Goal: Task Accomplishment & Management: Manage account settings

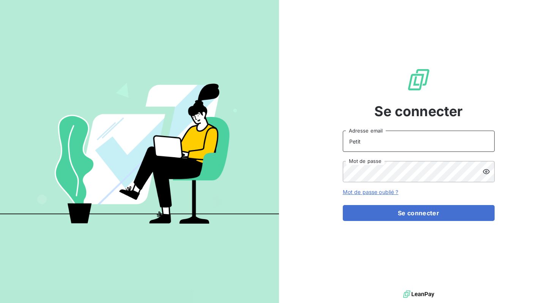
click at [373, 143] on input "Petit" at bounding box center [419, 141] width 152 height 21
drag, startPoint x: 370, startPoint y: 142, endPoint x: 324, endPoint y: 140, distance: 46.3
click at [324, 140] on div "Se connecter Petit Adresse email Mot de passe Mot de passe oublié ? Se connecter" at bounding box center [418, 144] width 279 height 288
type input "[PERSON_NAME][EMAIL_ADDRESS][DOMAIN_NAME]"
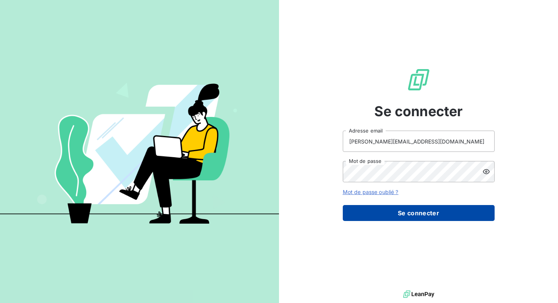
click at [379, 212] on button "Se connecter" at bounding box center [419, 213] width 152 height 16
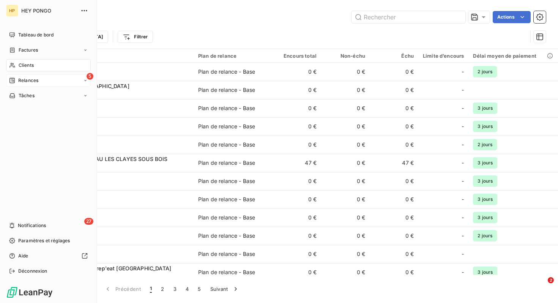
click at [19, 77] on span "Relances" at bounding box center [28, 80] width 20 height 7
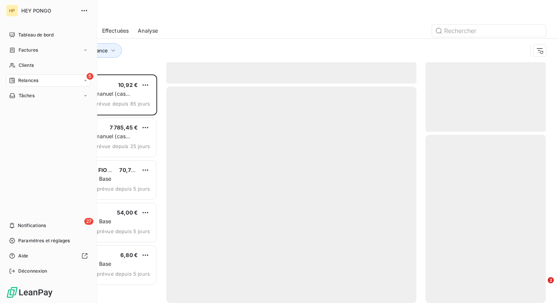
scroll to position [228, 120]
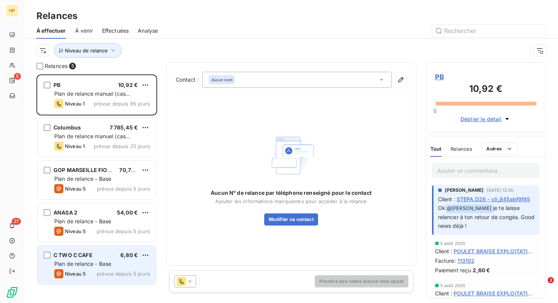
click at [109, 263] on span "Plan de relance - Base" at bounding box center [82, 263] width 57 height 6
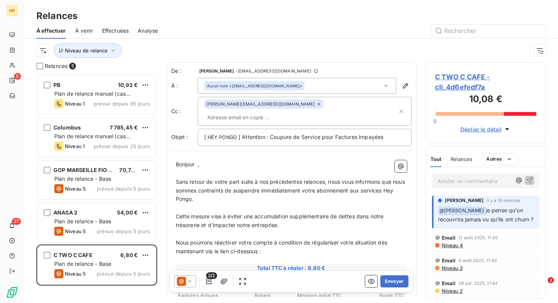
click at [464, 176] on div "Ajouter un commentaire ﻿" at bounding box center [474, 180] width 74 height 10
click at [466, 182] on p "Ajouter un commentaire ﻿" at bounding box center [474, 180] width 74 height 9
drag, startPoint x: 446, startPoint y: 180, endPoint x: 401, endPoint y: 179, distance: 44.8
click at [401, 179] on div "Relances 5 PB 10,92 € Plan de relance manuel (cas complexe) Niveau 1 prévue dep…" at bounding box center [290, 182] width 533 height 241
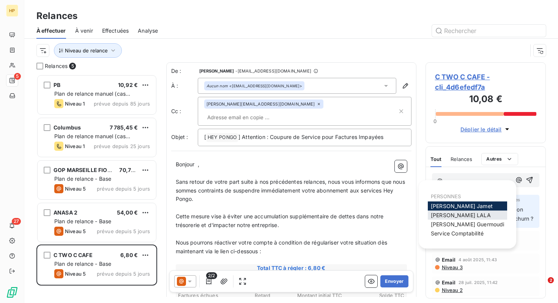
click at [464, 214] on span "[PERSON_NAME]" at bounding box center [461, 215] width 60 height 6
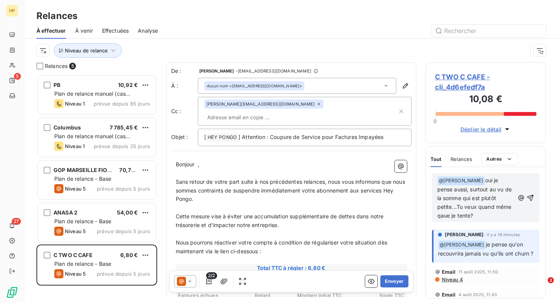
click at [442, 215] on span "oui je pense aussi, surtout au vu de la somme qui est plutôt petite...Tu veux q…" at bounding box center [475, 198] width 76 height 42
click at [530, 195] on icon "button" at bounding box center [530, 198] width 8 height 8
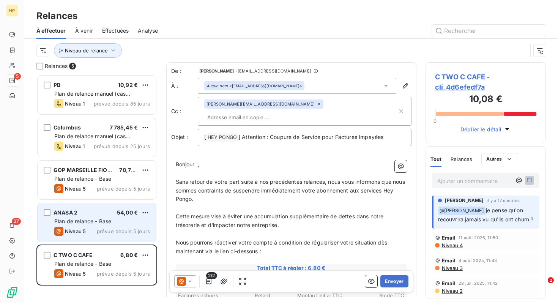
click at [91, 233] on div "Niveau 5 prévue depuis 5 jours" at bounding box center [102, 231] width 96 height 9
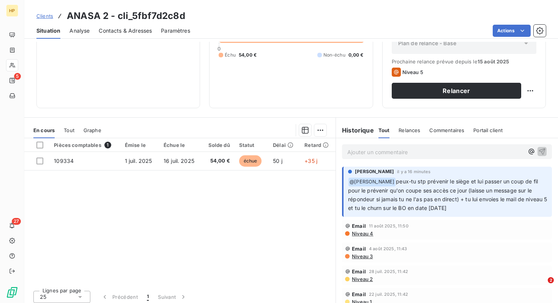
scroll to position [94, 0]
click at [420, 153] on p "Ajouter un commentaire ﻿" at bounding box center [435, 151] width 176 height 9
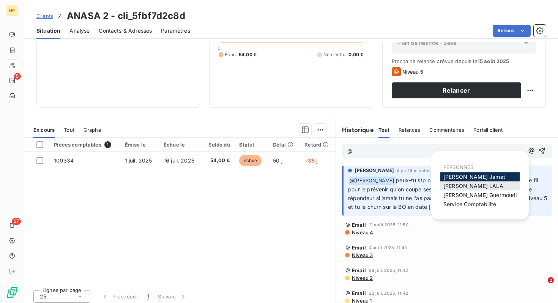
click at [475, 186] on span "Salomé LALA" at bounding box center [473, 185] width 60 height 6
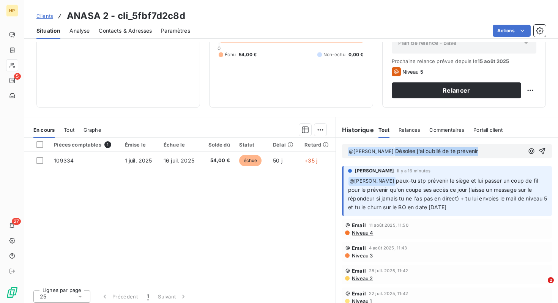
drag, startPoint x: 478, startPoint y: 150, endPoint x: 387, endPoint y: 150, distance: 90.7
click at [387, 150] on p "﻿ @ Salomé LALA ﻿ Désolée j'ai oublié de te prévenir" at bounding box center [435, 151] width 176 height 9
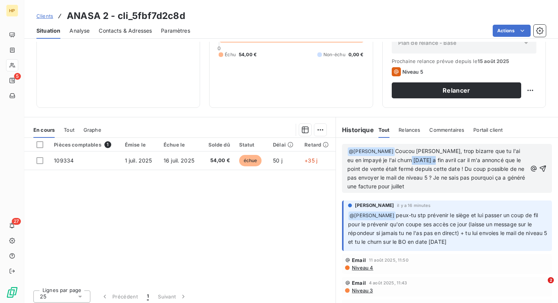
drag, startPoint x: 410, startPoint y: 161, endPoint x: 388, endPoint y: 158, distance: 21.8
click at [388, 158] on span "Coucou Salomé, trop bizarre que tu l'ai eu en impayé je l'ai churn il y a 1 moi…" at bounding box center [436, 169] width 179 height 42
click at [412, 161] on span "Coucou Salomé, trop bizarre que tu l'ai eu en impayé je l'ai churn il y en juil…" at bounding box center [437, 169] width 181 height 42
click at [449, 169] on span "Coucou Salomé, trop bizarre que tu l'ai eu en impayé je l'ai churn il y en juil…" at bounding box center [437, 169] width 180 height 42
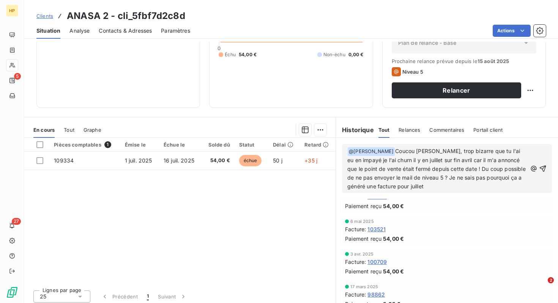
scroll to position [0, 0]
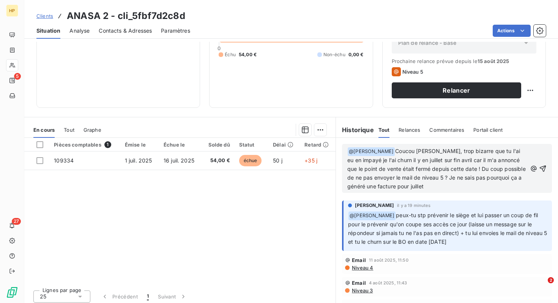
click at [442, 182] on p "﻿ @ Salomé LALA ﻿ Coucou Salomé, trop bizarre que tu l'ai eu en impayé je l'ai …" at bounding box center [436, 169] width 179 height 44
click at [424, 179] on span "Coucou Salomé, trop bizarre que tu l'ai eu en impayé je l'ai churn il y en juil…" at bounding box center [437, 169] width 180 height 42
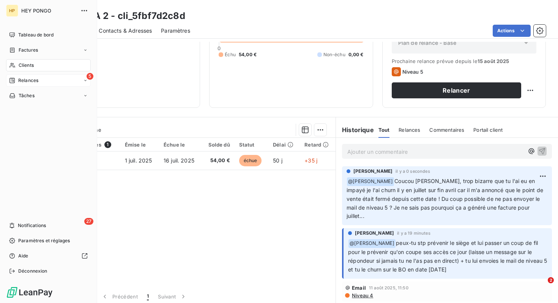
click at [17, 82] on div "Relances" at bounding box center [23, 80] width 29 height 7
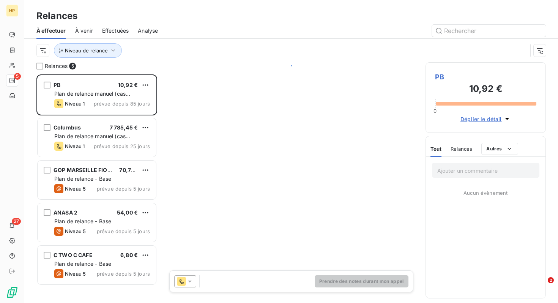
scroll to position [228, 120]
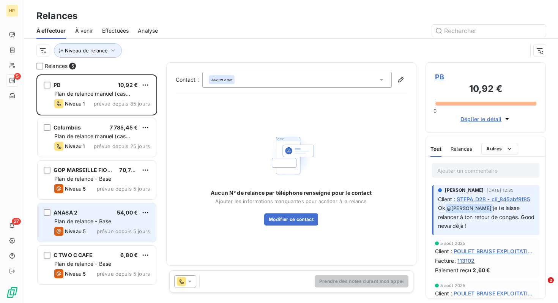
click at [108, 225] on div "ANASA 2 54,00 € Plan de relance - Base Niveau 5 prévue depuis 5 jours" at bounding box center [97, 222] width 118 height 39
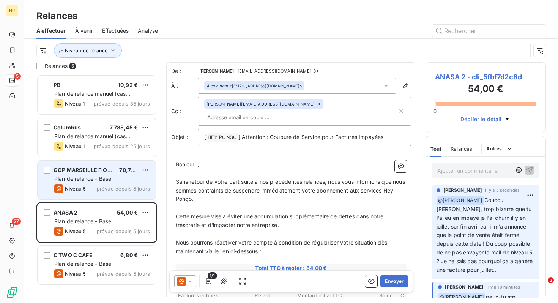
click at [86, 183] on div "GOP MARSEILLE FIOCCA 70,72 € Plan de relance - Base Niveau 5 prévue depuis 5 jo…" at bounding box center [97, 179] width 118 height 39
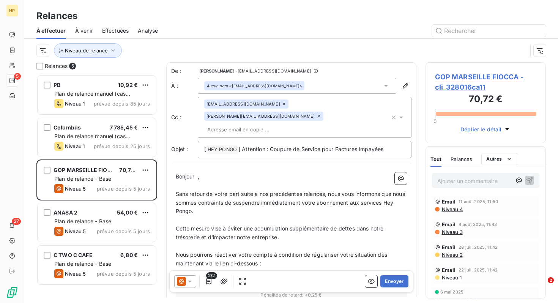
click at [468, 87] on span "GOP MARSEILLE FIOCCA - cli_328016ca11" at bounding box center [486, 82] width 102 height 20
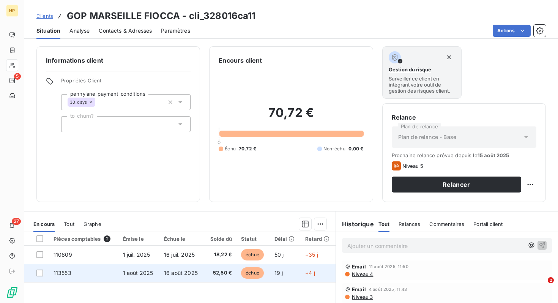
click at [197, 272] on td "16 août 2025" at bounding box center [181, 273] width 45 height 18
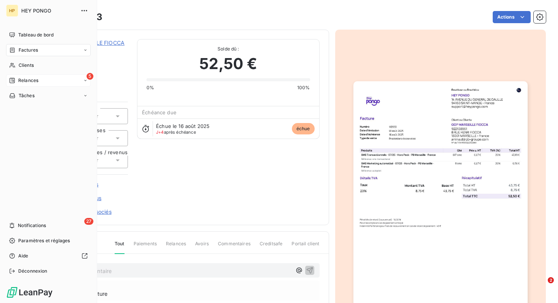
click at [32, 78] on span "Relances" at bounding box center [28, 80] width 20 height 7
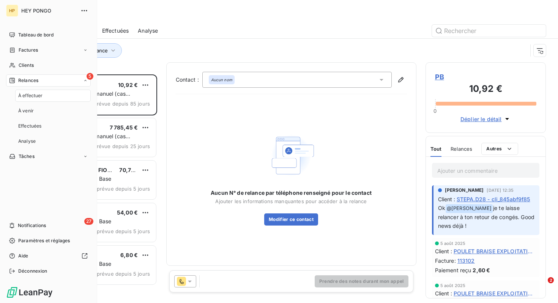
scroll to position [228, 120]
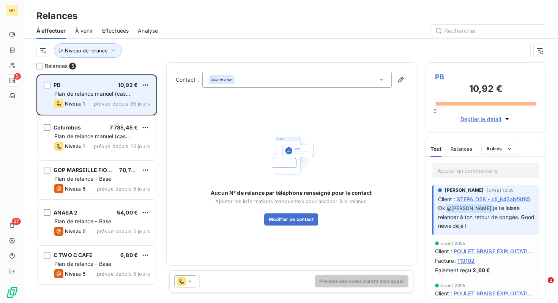
click at [110, 97] on span "Plan de relance manuel (cas complexe)" at bounding box center [92, 97] width 76 height 14
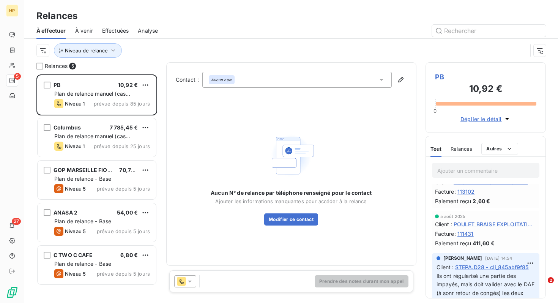
scroll to position [0, 0]
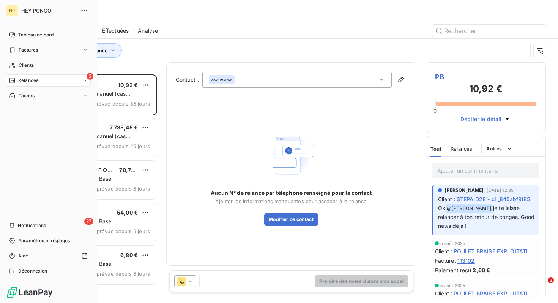
click at [26, 82] on span "Relances" at bounding box center [28, 80] width 20 height 7
